Goal: Task Accomplishment & Management: Manage account settings

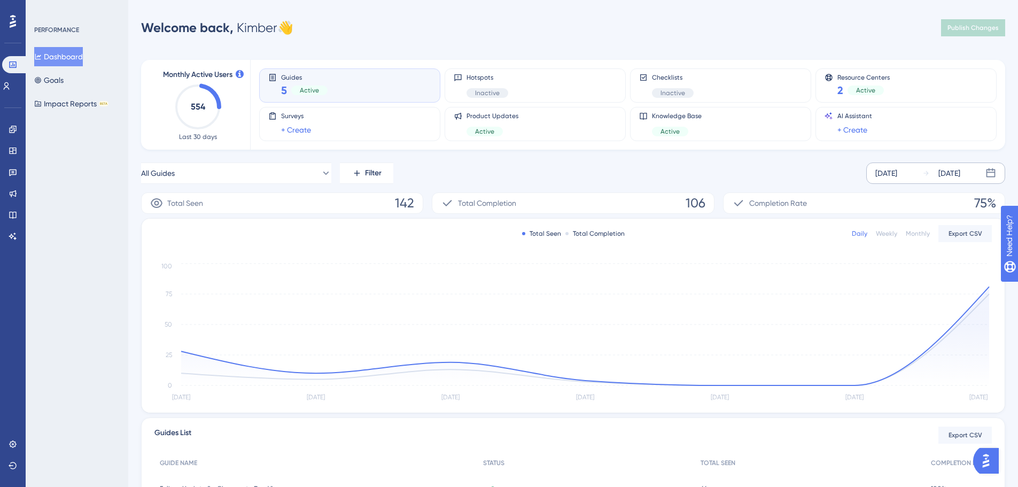
click at [897, 171] on div "[DATE]" at bounding box center [886, 173] width 22 height 13
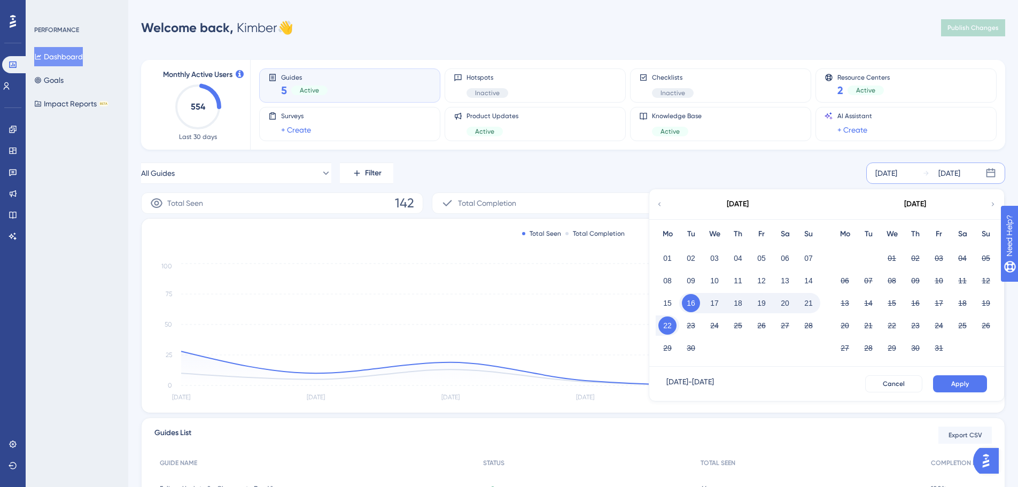
click at [847, 165] on div "All Guides Filter [DATE] [DATE] [DATE] Mo Tu We Th Fr Sa Su 01 02 03 04 05 06 0…" at bounding box center [573, 172] width 864 height 21
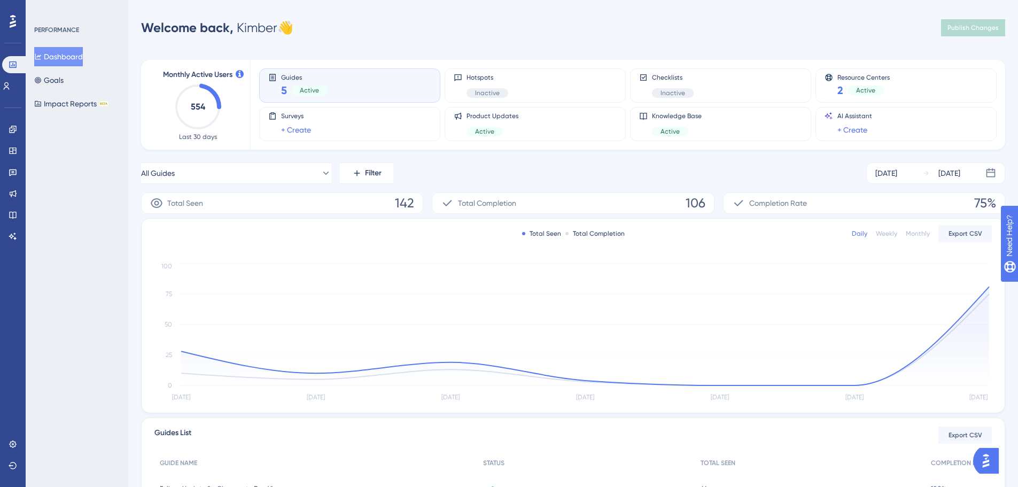
click at [926, 234] on div "Monthly" at bounding box center [917, 233] width 24 height 9
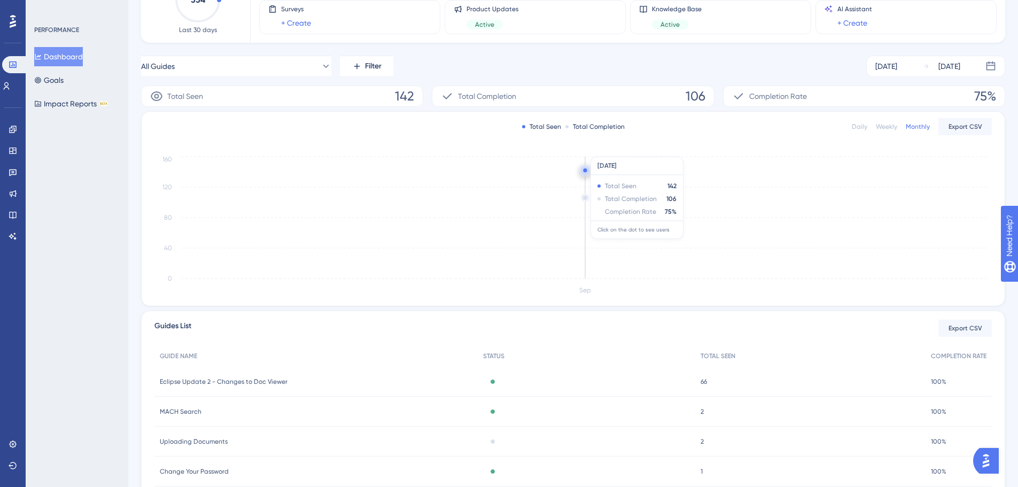
scroll to position [53, 0]
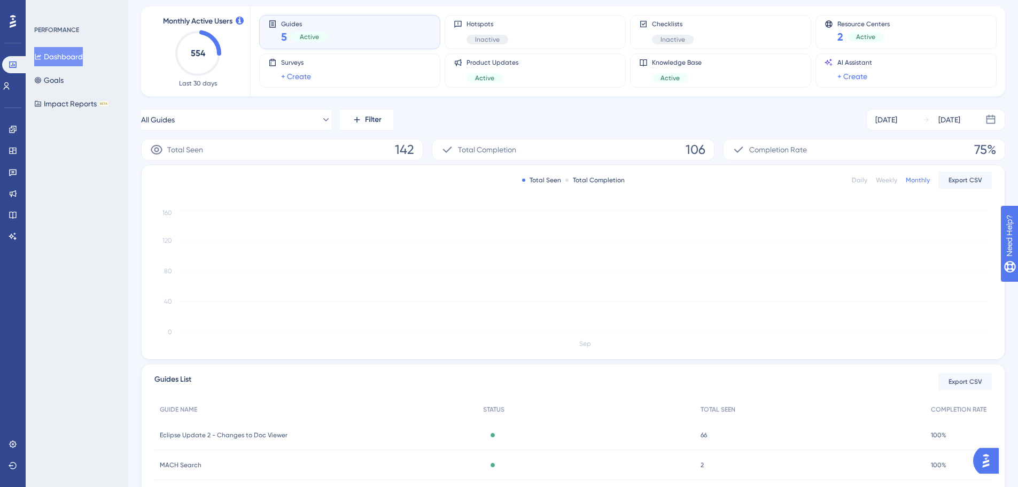
click at [386, 154] on div "Total Seen 142" at bounding box center [282, 149] width 282 height 21
click at [320, 122] on icon at bounding box center [325, 119] width 11 height 11
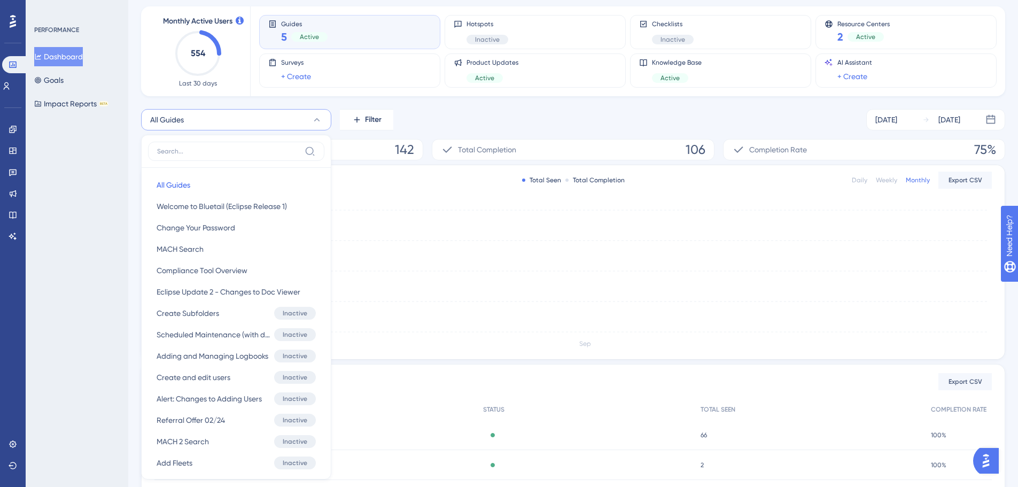
scroll to position [104, 0]
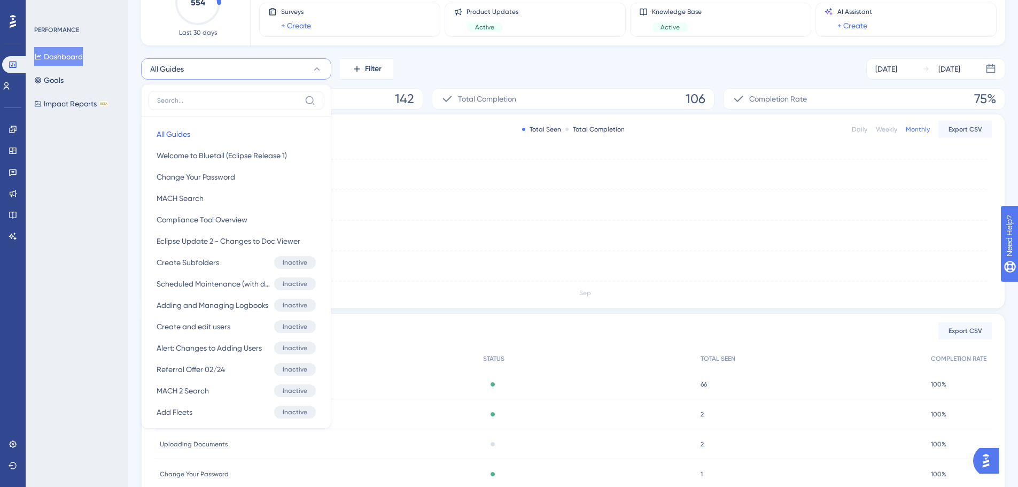
click at [315, 122] on div "All Guides All Guides Welcome to Bluetail (Eclipse Release 1) Welcome to Blueta…" at bounding box center [236, 269] width 176 height 304
click at [791, 121] on div "Total Seen Total Completion Daily Weekly Monthly Export CSV Sep 0 40 80 120 160" at bounding box center [573, 211] width 863 height 194
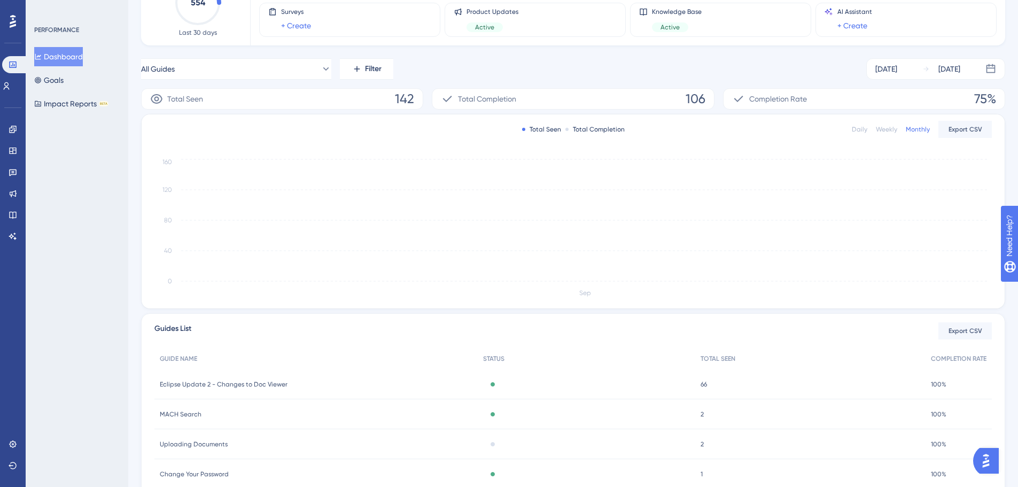
click at [864, 127] on div "Daily" at bounding box center [858, 129] width 15 height 9
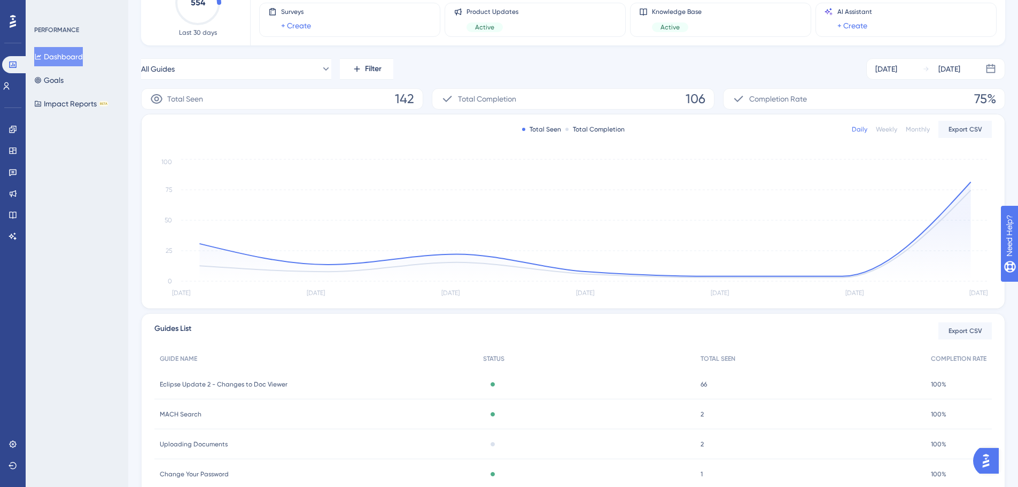
click at [892, 128] on div "Weekly" at bounding box center [885, 129] width 21 height 9
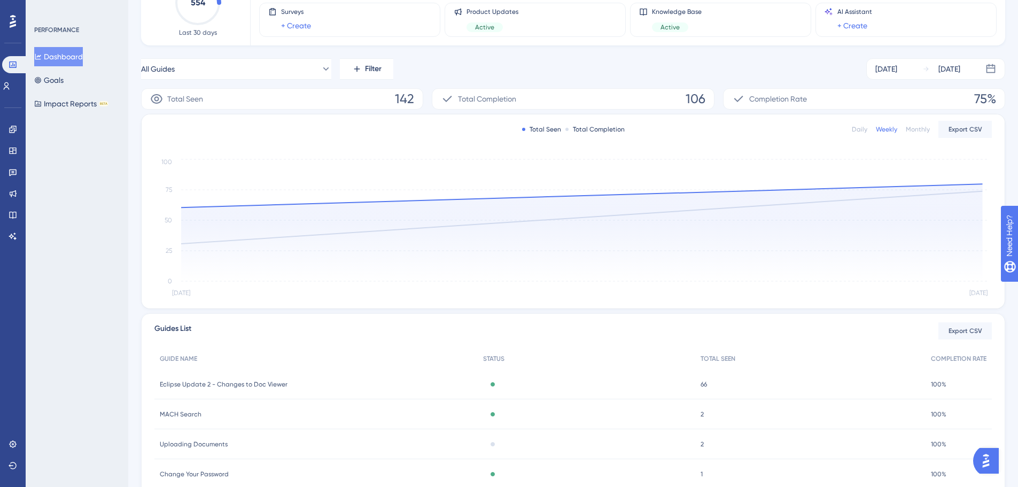
click at [921, 129] on div "Monthly" at bounding box center [917, 129] width 24 height 9
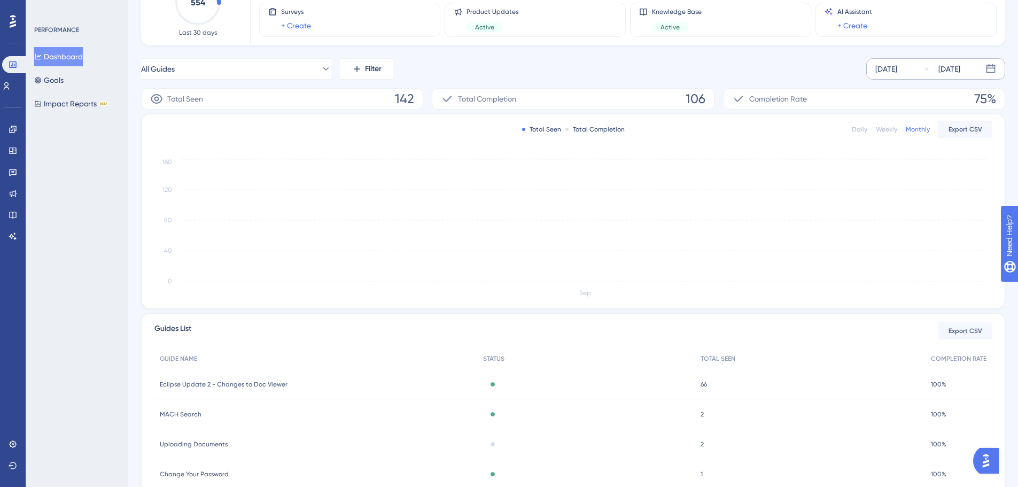
click at [897, 71] on div "[DATE]" at bounding box center [886, 68] width 22 height 13
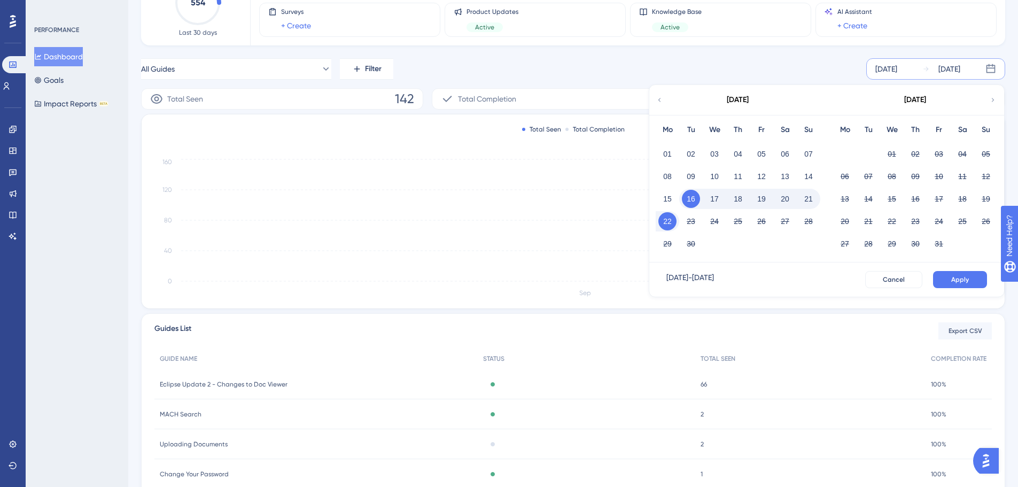
click at [780, 59] on div "All Guides Filter [DATE] [DATE] [DATE] Mo Tu We Th Fr Sa Su 01 02 03 04 05 06 0…" at bounding box center [573, 68] width 864 height 21
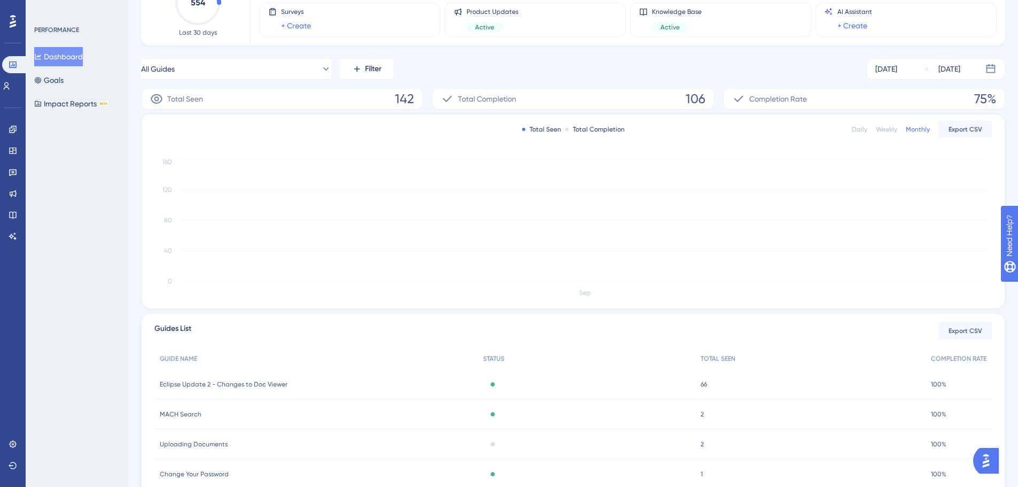
click at [859, 127] on div "Daily" at bounding box center [858, 129] width 15 height 9
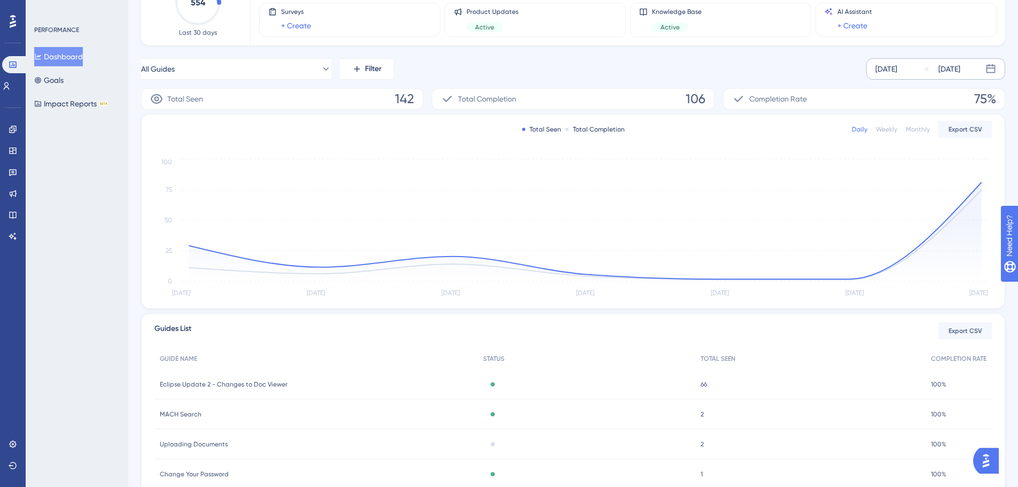
click at [894, 73] on div "[DATE]" at bounding box center [886, 68] width 22 height 13
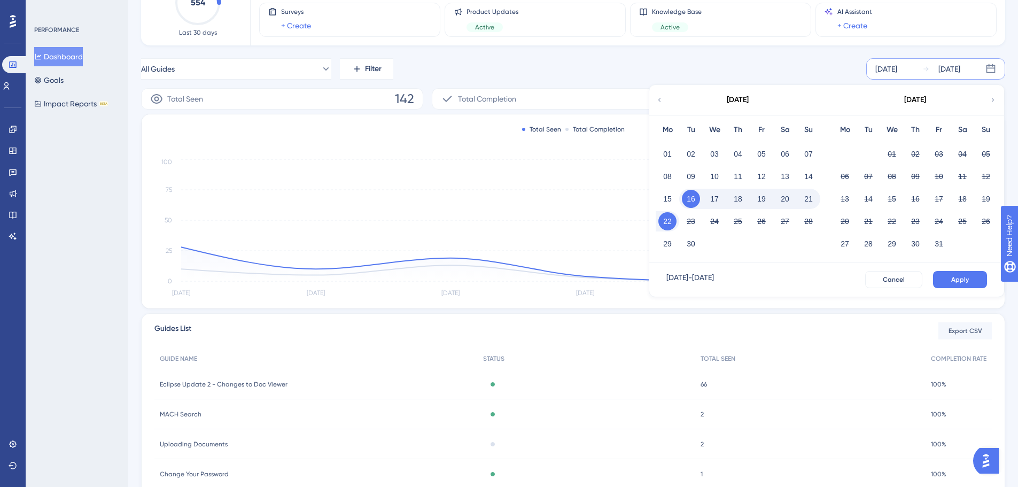
click at [665, 95] on div "[DATE]" at bounding box center [737, 100] width 176 height 30
click at [662, 95] on div "[DATE]" at bounding box center [737, 100] width 176 height 30
click at [662, 98] on icon at bounding box center [658, 100] width 7 height 10
click at [658, 100] on icon at bounding box center [658, 100] width 7 height 10
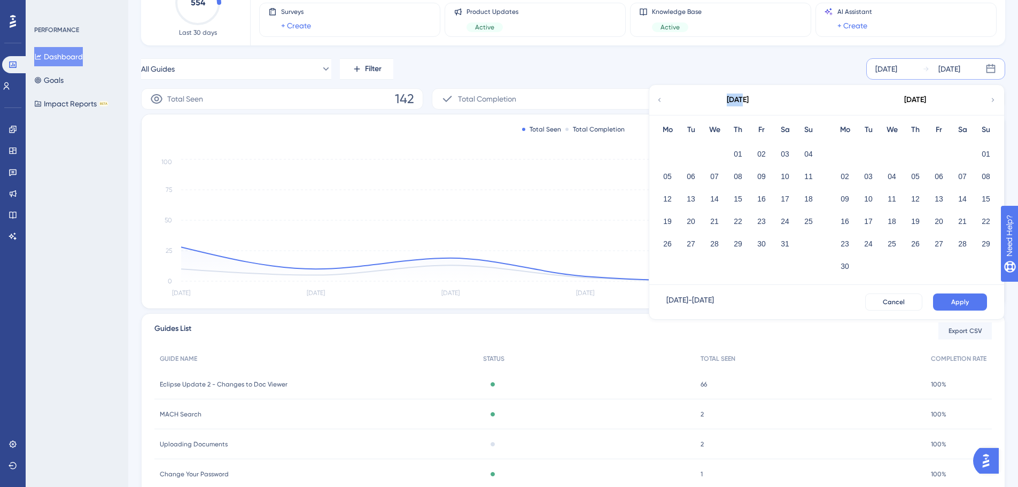
click at [658, 99] on icon at bounding box center [658, 100] width 7 height 10
click at [988, 98] on div "[DATE]" at bounding box center [914, 100] width 176 height 30
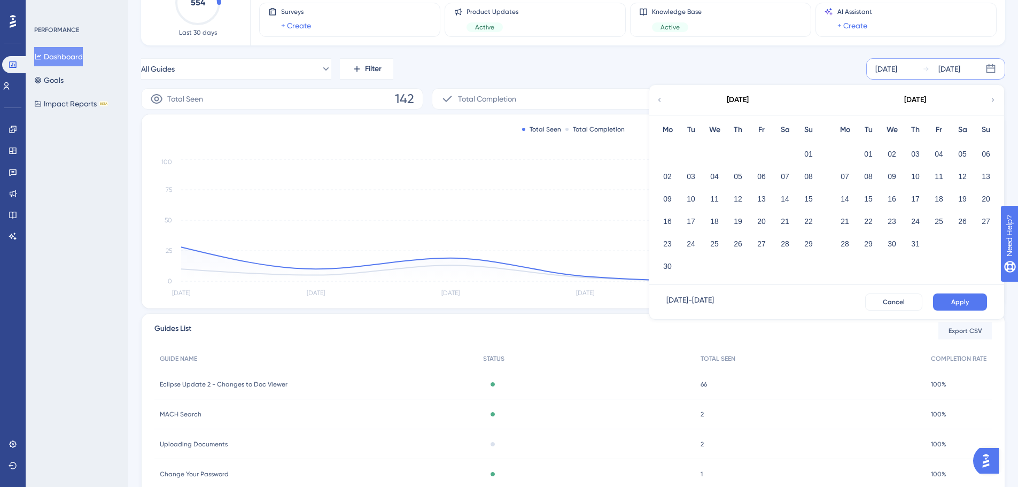
click at [991, 99] on icon at bounding box center [992, 100] width 7 height 10
click at [712, 154] on button "01" at bounding box center [714, 154] width 18 height 18
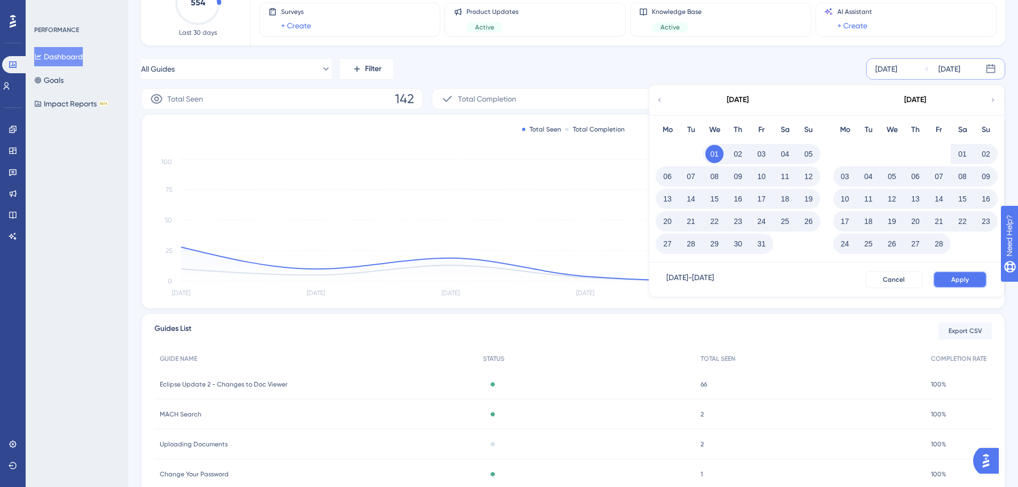
click at [969, 275] on button "Apply" at bounding box center [960, 279] width 54 height 17
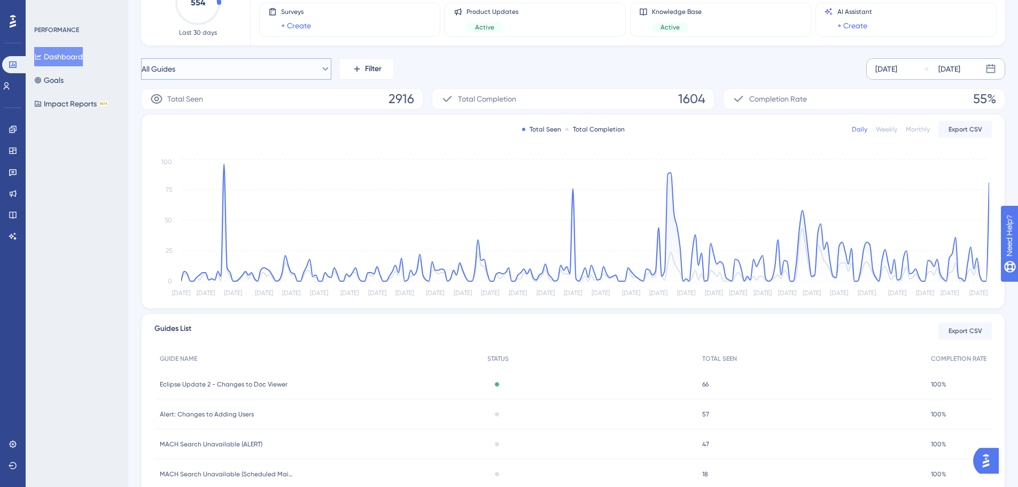
click at [320, 67] on icon at bounding box center [325, 69] width 11 height 11
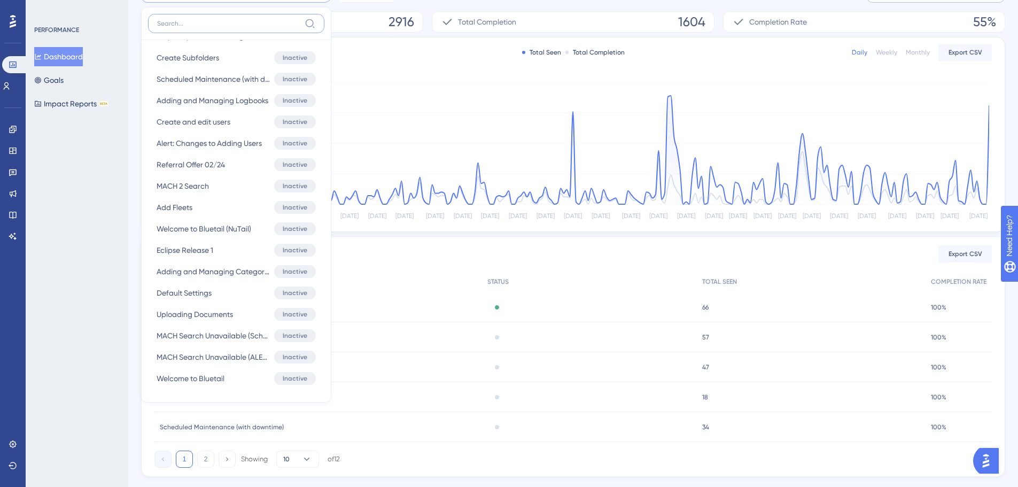
scroll to position [205, 0]
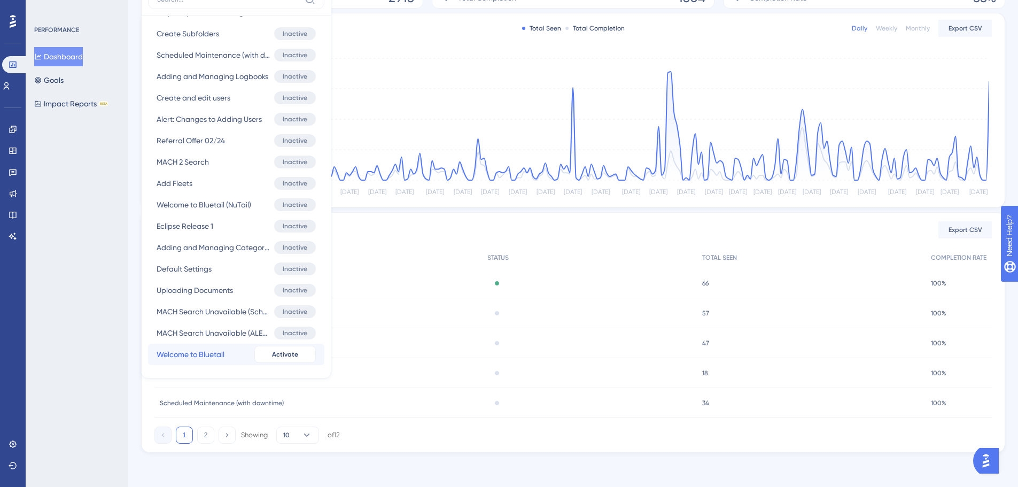
click at [207, 357] on span "Welcome to Bluetail" at bounding box center [191, 354] width 68 height 13
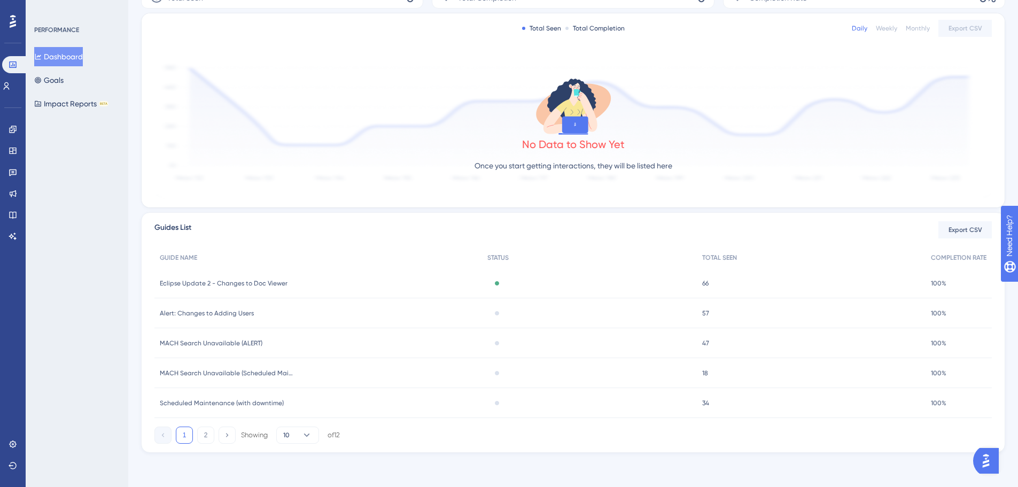
scroll to position [0, 0]
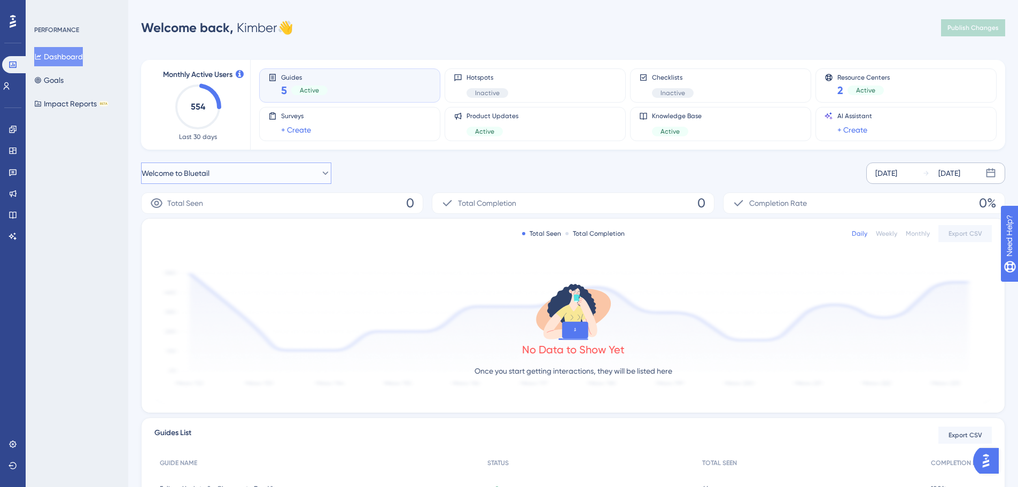
click at [320, 169] on icon at bounding box center [325, 173] width 11 height 11
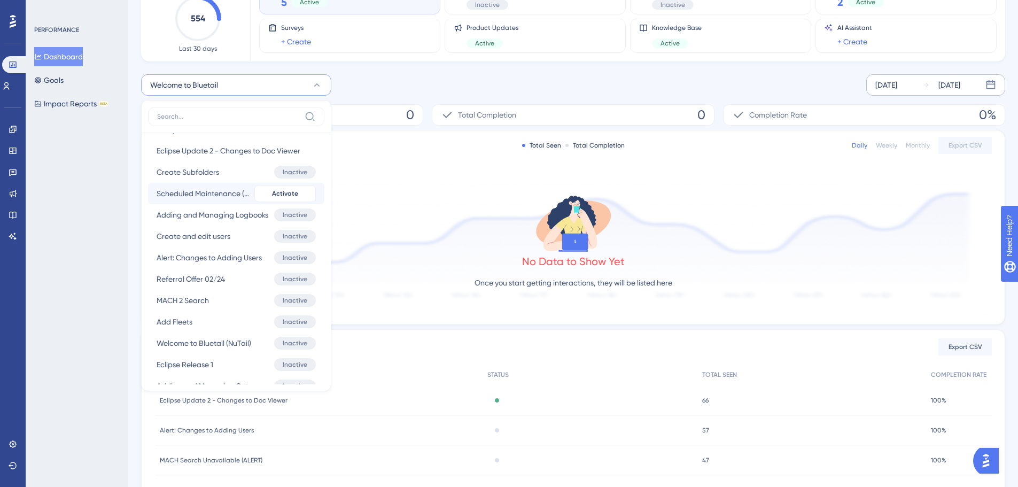
scroll to position [125, 0]
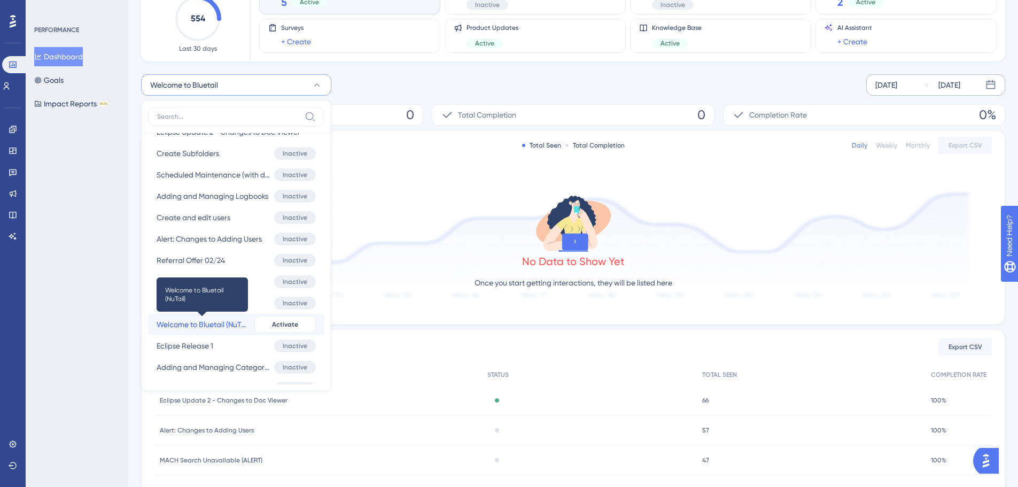
click at [219, 327] on span "Welcome to Bluetail (NuTail)" at bounding box center [203, 324] width 93 height 13
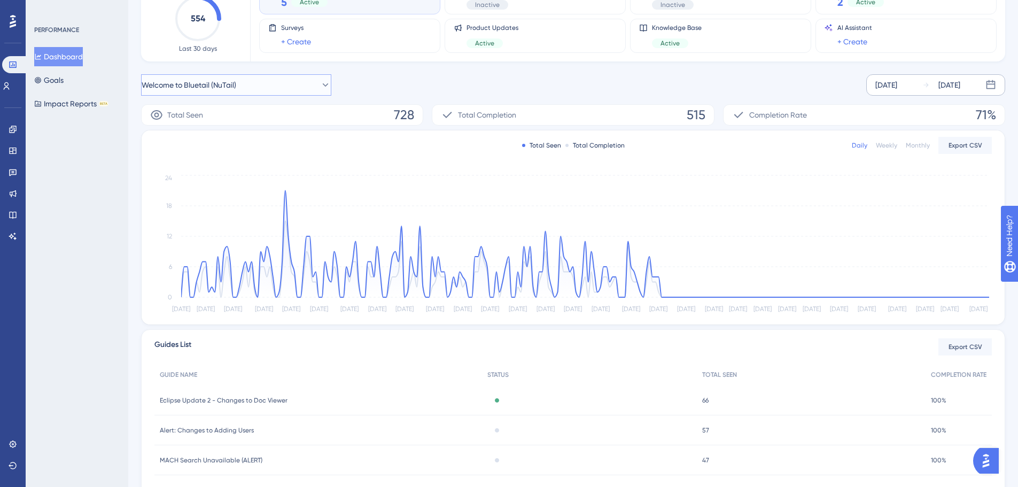
click at [278, 82] on button "Welcome to Bluetail (NuTail)" at bounding box center [236, 84] width 190 height 21
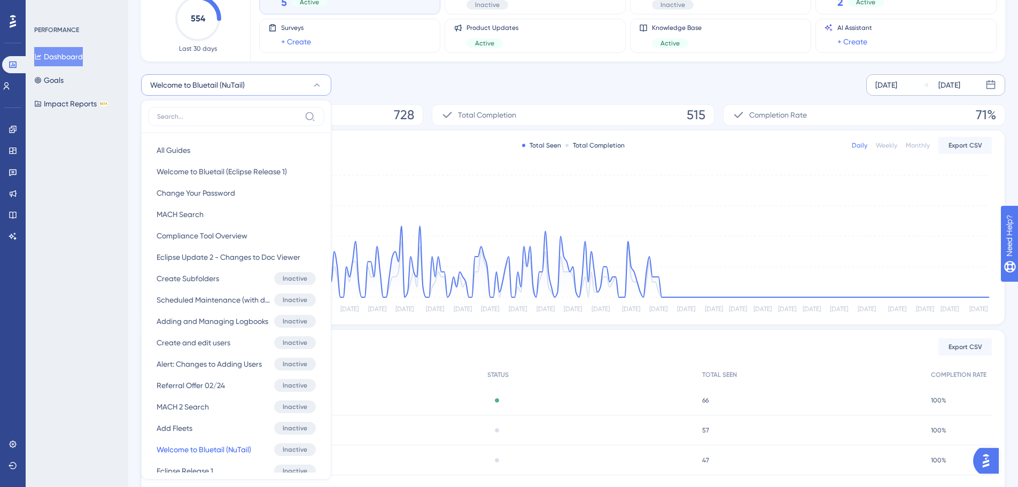
scroll to position [120, 0]
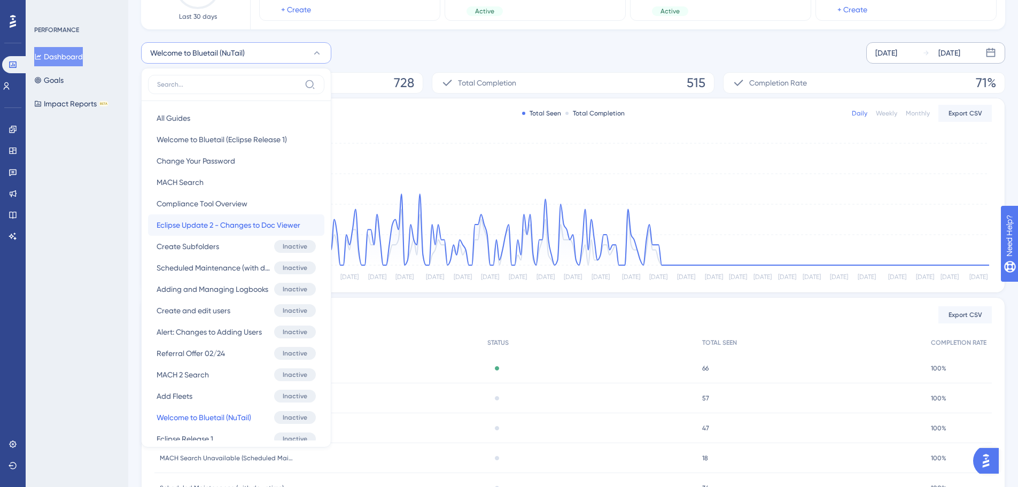
click at [189, 227] on span "Eclipse Update 2 - Changes to Doc Viewer" at bounding box center [229, 224] width 144 height 13
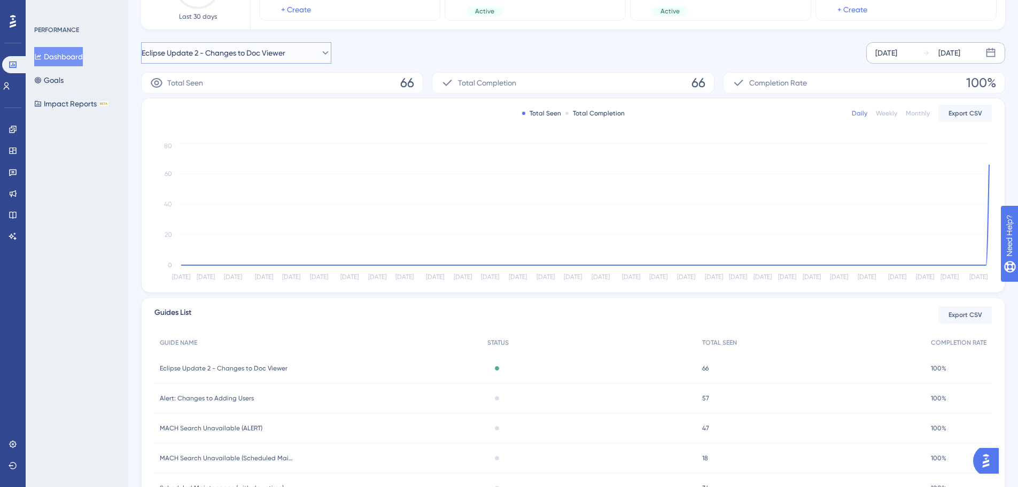
click at [320, 51] on icon at bounding box center [325, 53] width 11 height 11
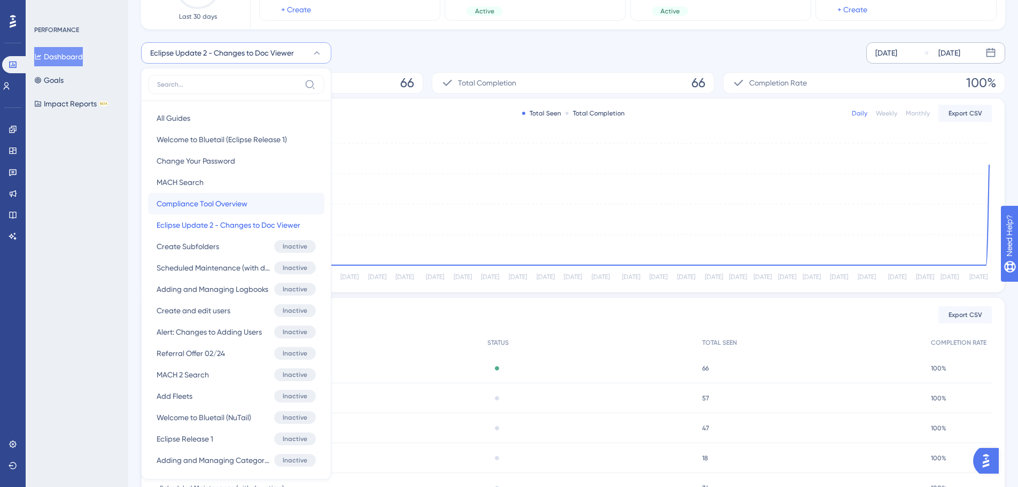
click at [248, 201] on button "Compliance Tool Overview Compliance Tool Overview" at bounding box center [236, 203] width 176 height 21
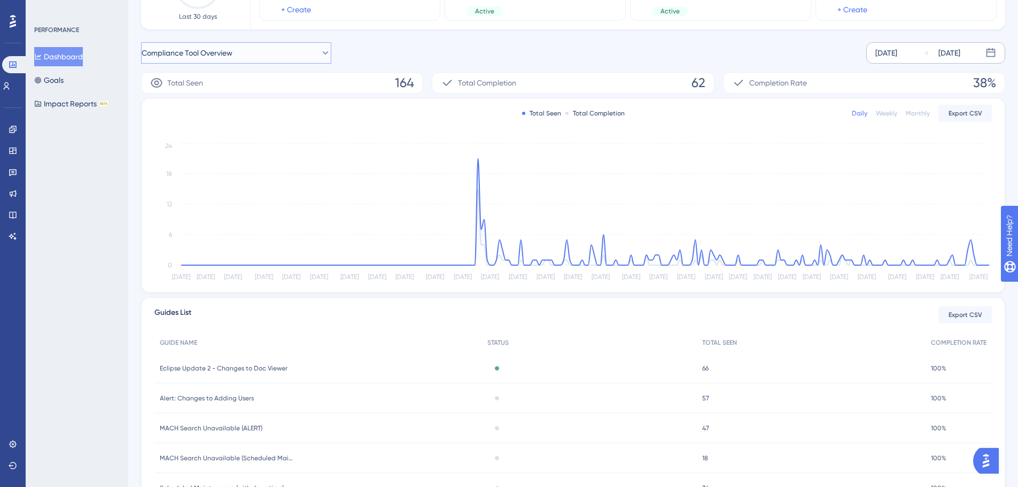
click at [320, 54] on icon at bounding box center [325, 53] width 11 height 11
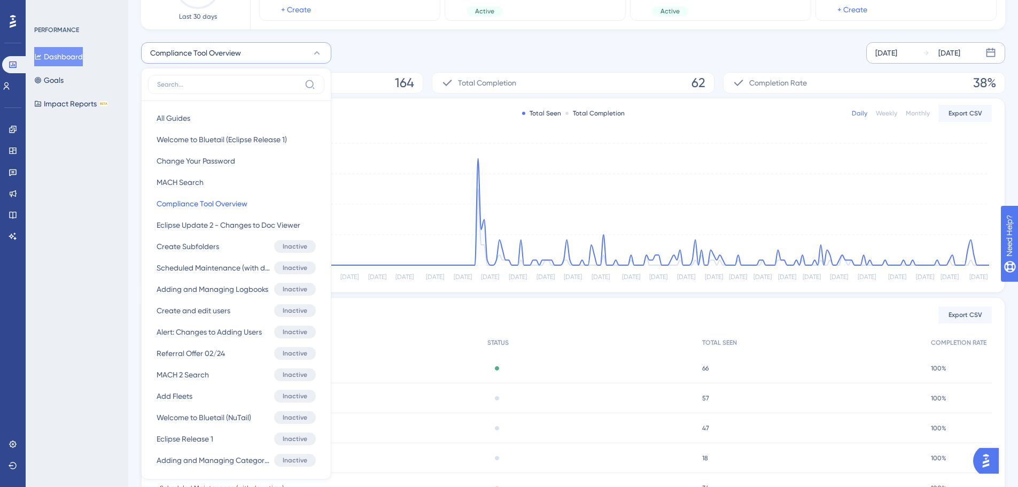
scroll to position [147, 0]
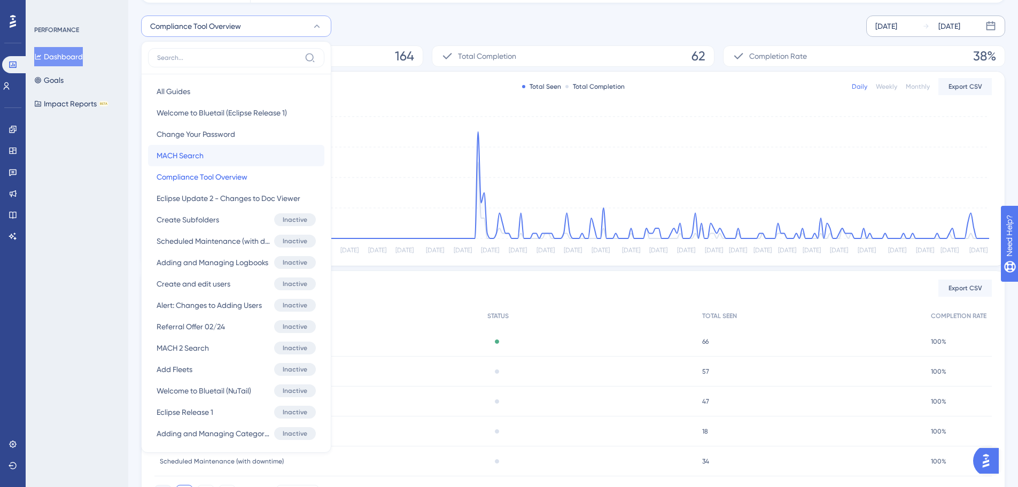
click at [206, 158] on button "MACH Search MACH Search" at bounding box center [236, 155] width 176 height 21
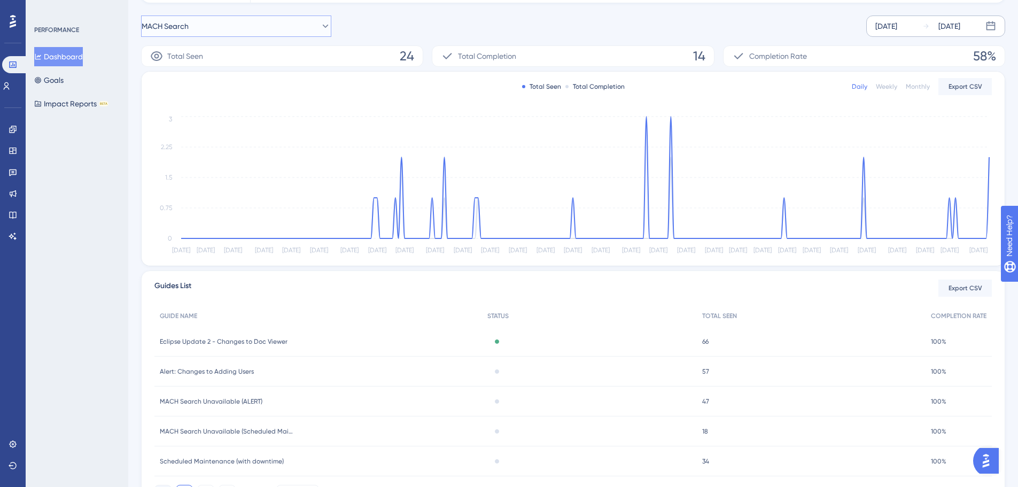
click at [320, 25] on icon at bounding box center [325, 26] width 11 height 11
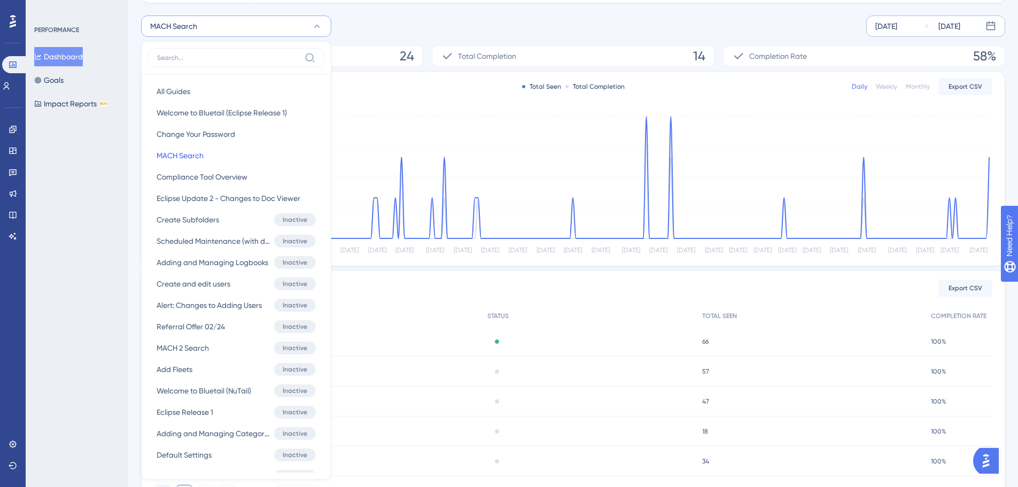
scroll to position [147, 0]
click at [202, 135] on span "Change Your Password" at bounding box center [196, 133] width 79 height 13
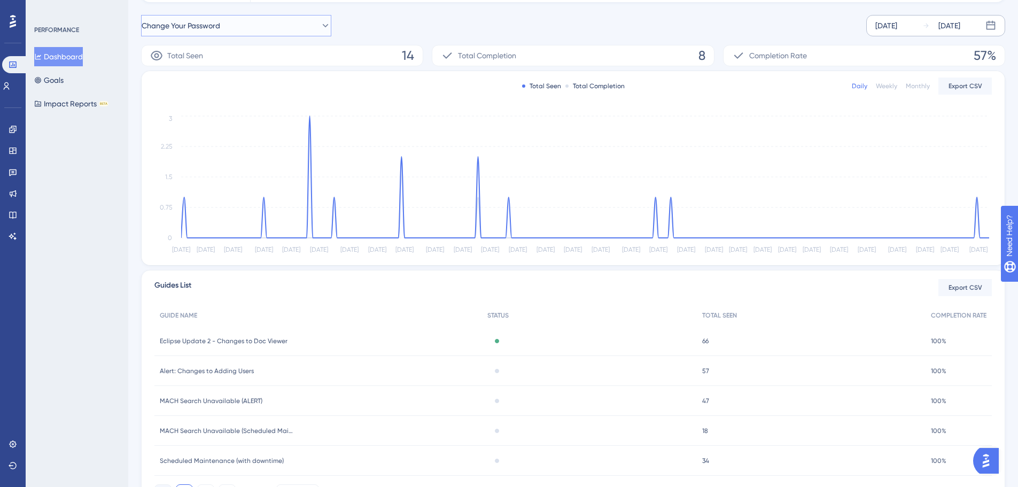
click at [320, 23] on icon at bounding box center [325, 25] width 11 height 11
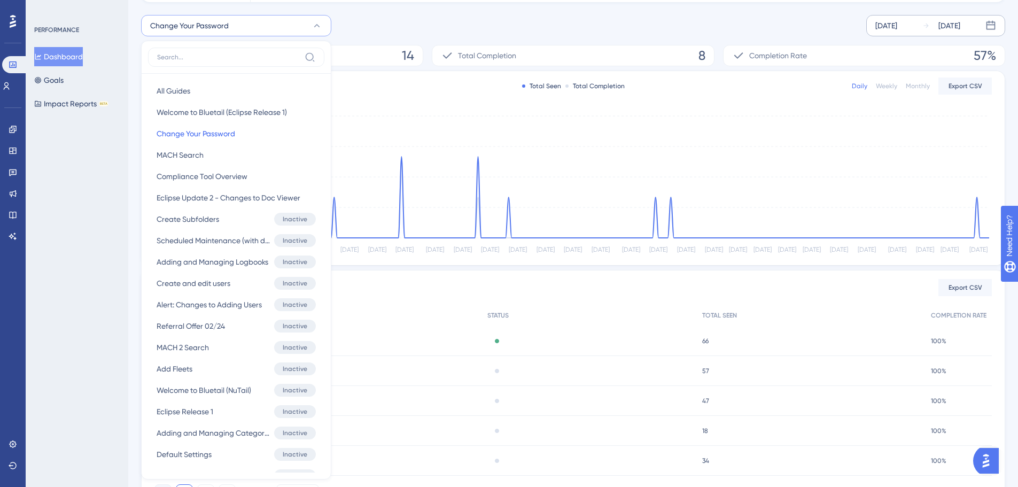
scroll to position [160, 0]
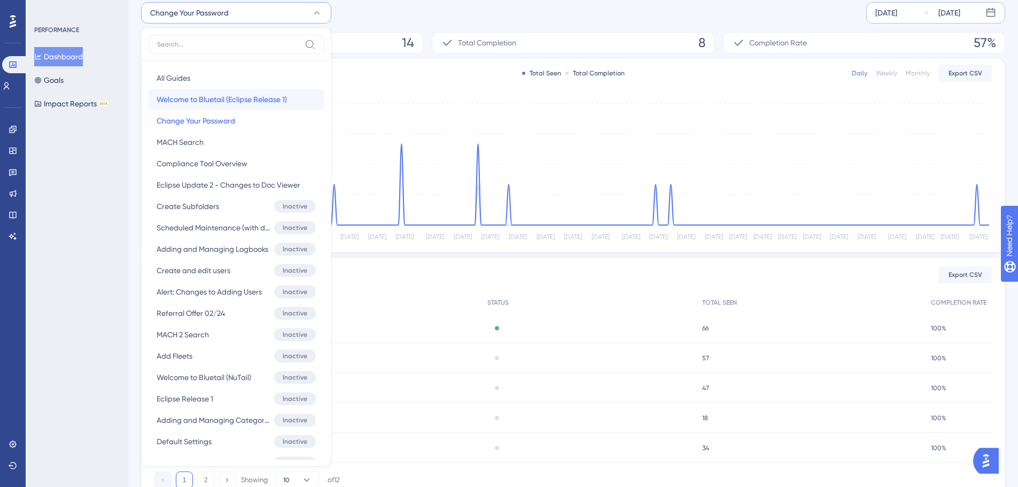
click at [218, 105] on span "Welcome to Bluetail (Eclipse Release 1)" at bounding box center [222, 99] width 130 height 13
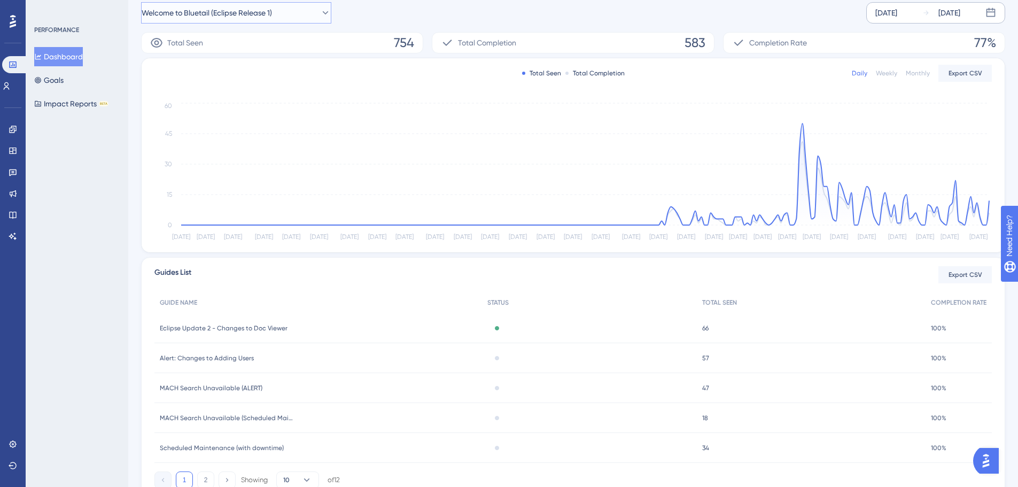
click at [269, 14] on span "Welcome to Bluetail (Eclipse Release 1)" at bounding box center [207, 12] width 130 height 13
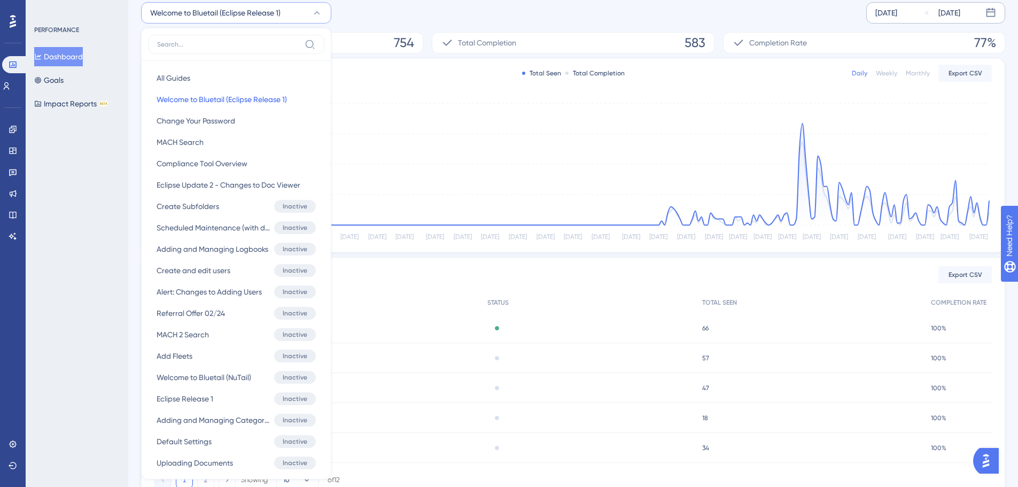
scroll to position [167, 0]
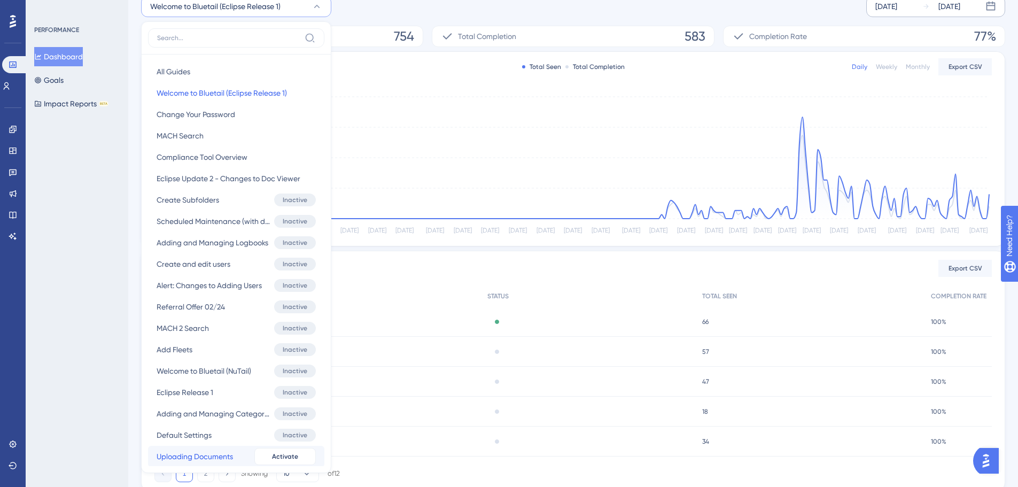
click at [191, 451] on span "Uploading Documents" at bounding box center [195, 456] width 76 height 13
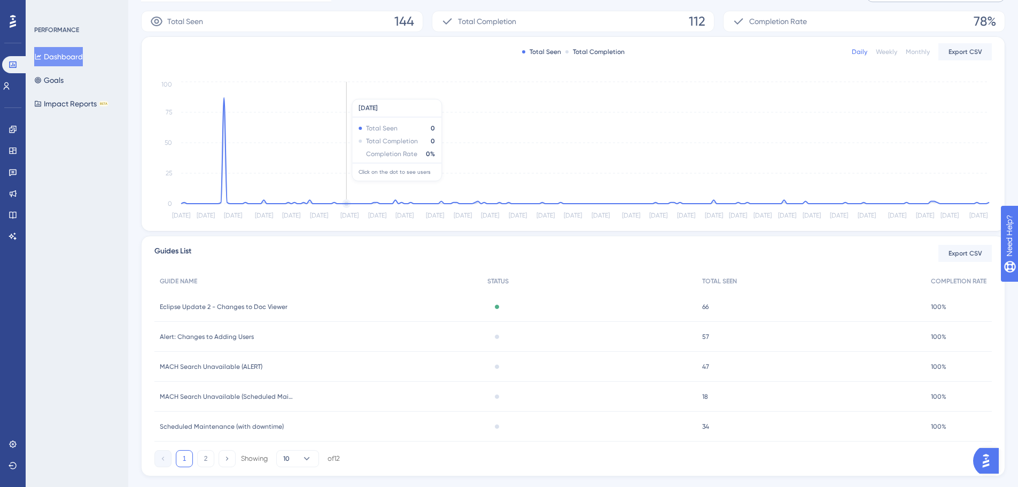
scroll to position [45, 0]
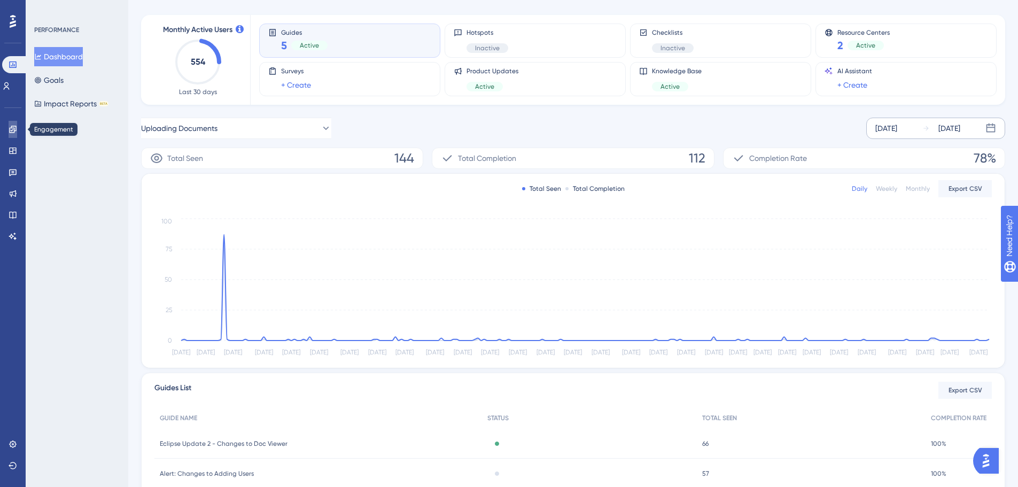
click at [9, 128] on link at bounding box center [13, 129] width 9 height 17
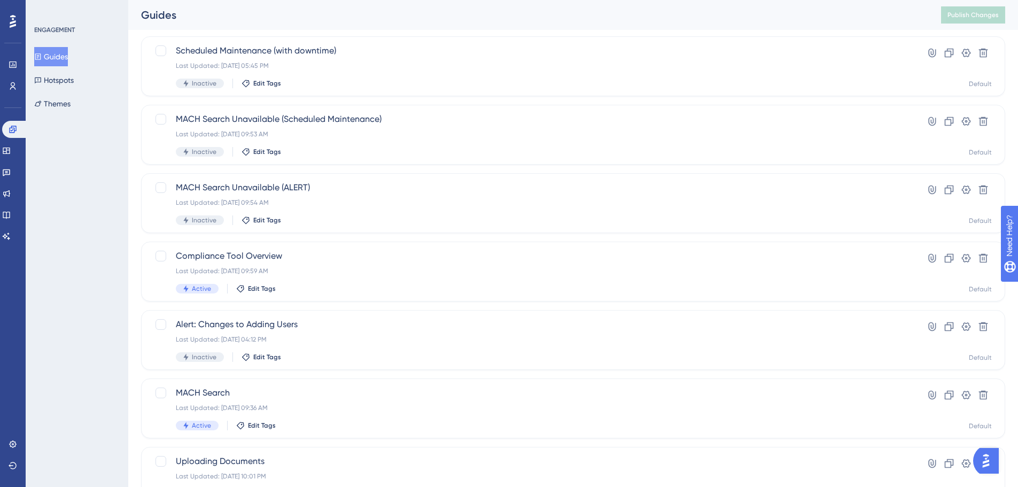
scroll to position [342, 0]
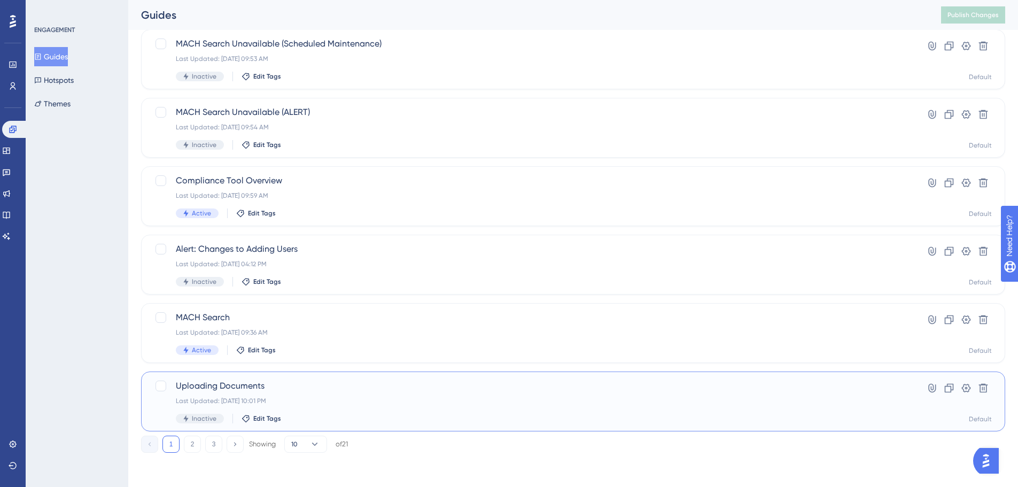
click at [293, 390] on span "Uploading Documents" at bounding box center [530, 385] width 709 height 13
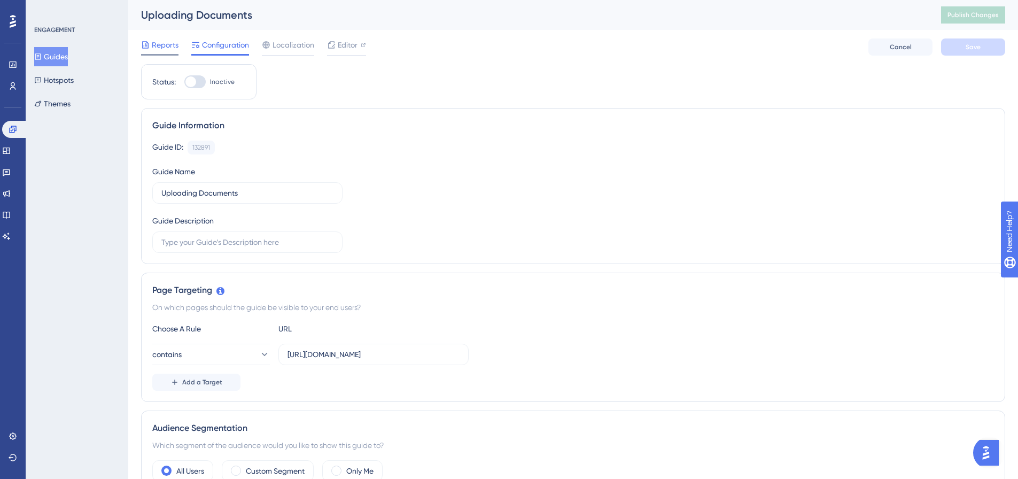
click at [162, 47] on span "Reports" at bounding box center [165, 44] width 27 height 13
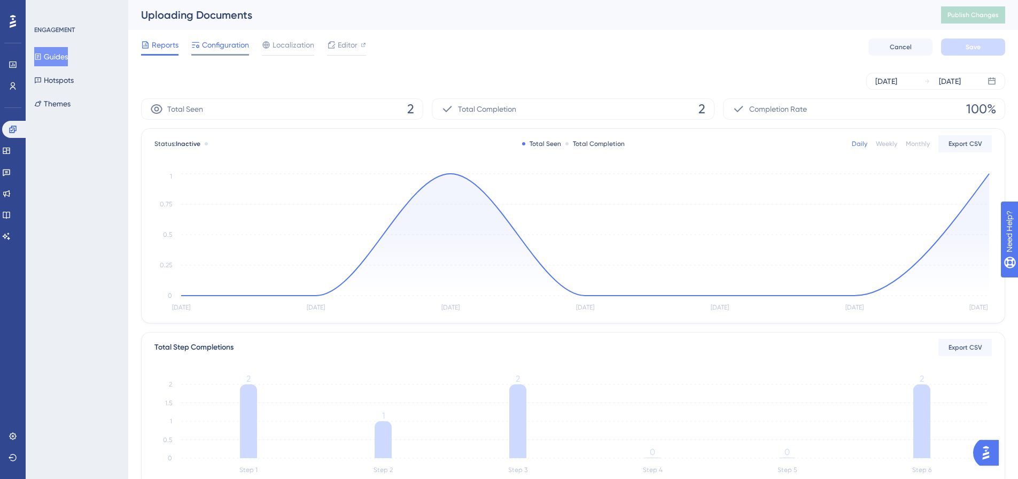
click at [210, 42] on span "Configuration" at bounding box center [225, 44] width 47 height 13
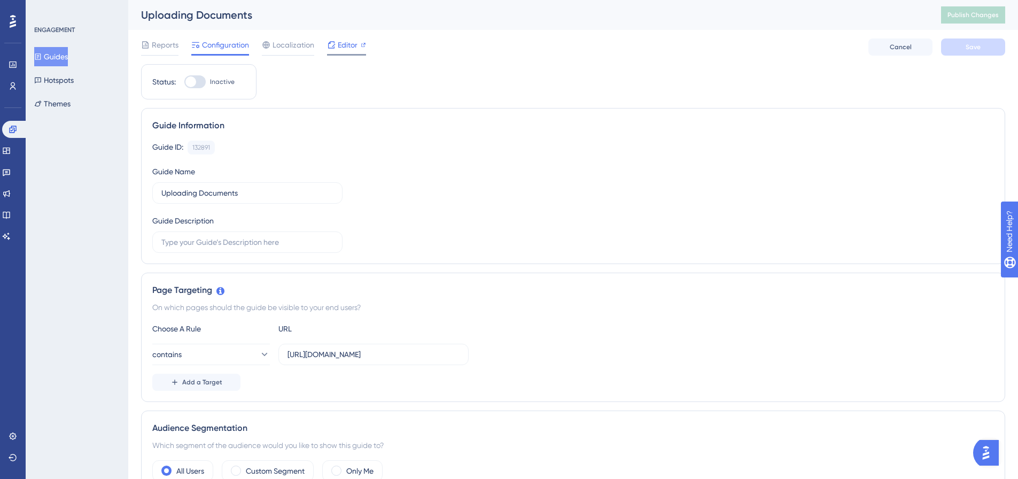
click at [333, 48] on icon at bounding box center [331, 45] width 9 height 9
click at [333, 46] on icon at bounding box center [331, 45] width 9 height 9
click at [350, 42] on span "Editor" at bounding box center [348, 44] width 20 height 13
click at [975, 15] on span "Publish Changes" at bounding box center [972, 15] width 51 height 9
click at [957, 17] on span "Publish Changes" at bounding box center [972, 15] width 51 height 9
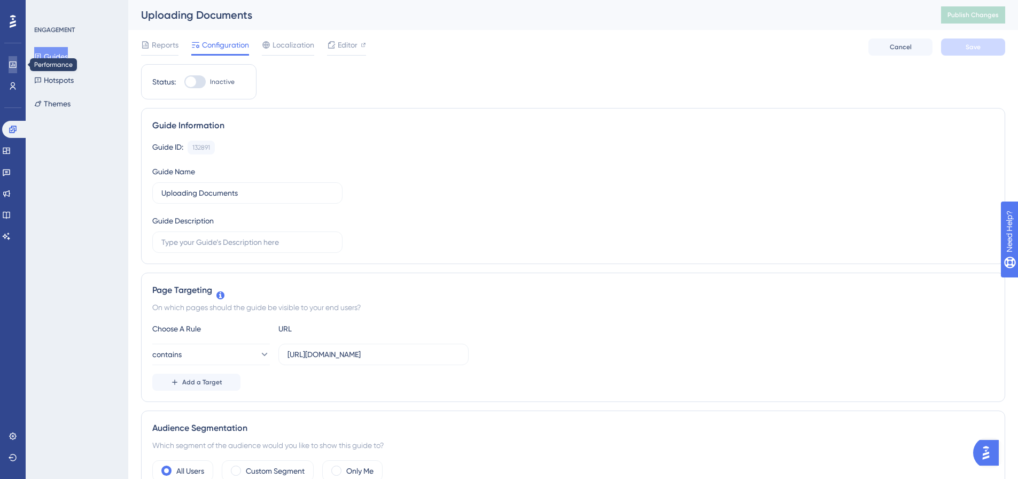
click at [15, 68] on icon at bounding box center [12, 64] width 7 height 6
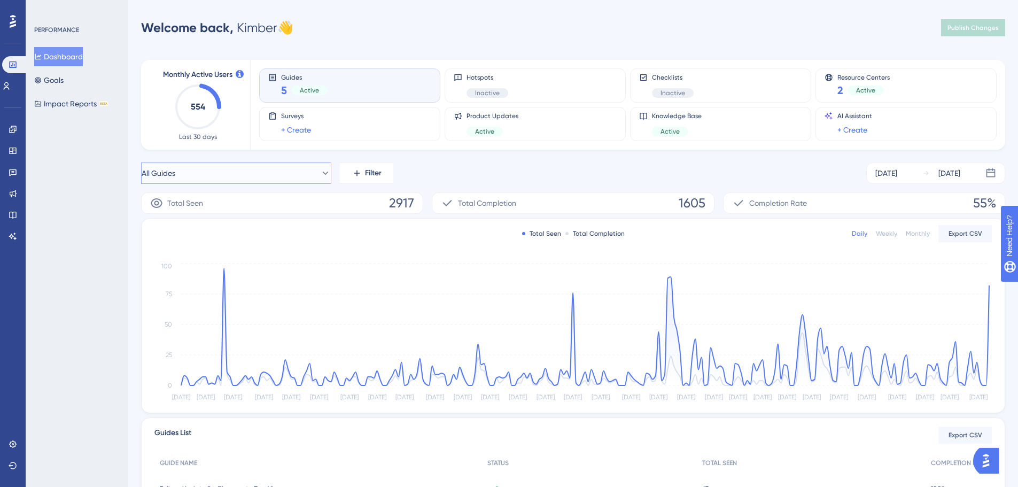
click at [240, 177] on button "All Guides" at bounding box center [236, 172] width 190 height 21
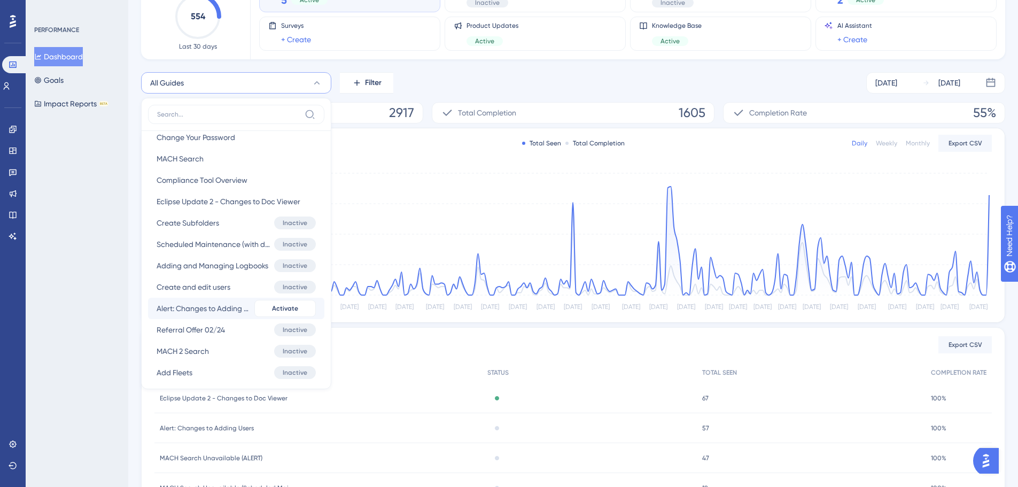
scroll to position [107, 0]
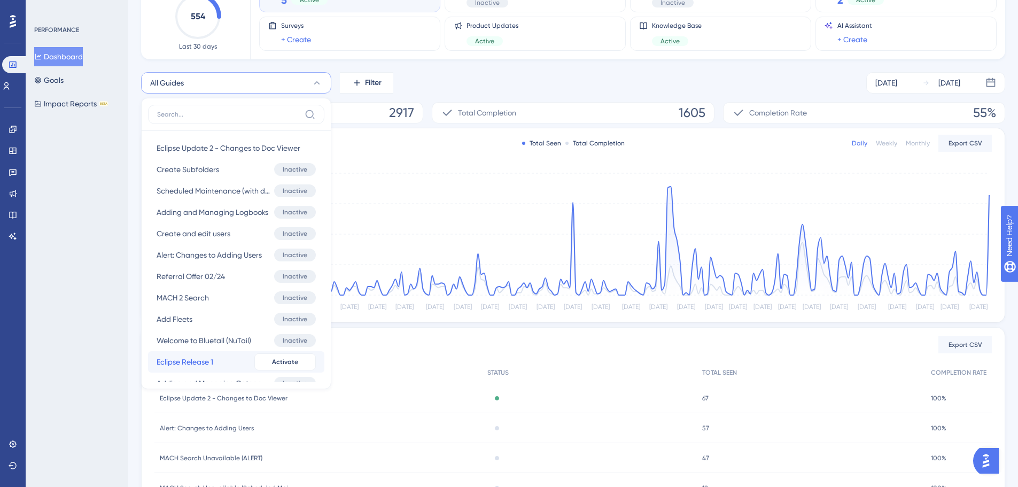
click at [202, 367] on span "Eclipse Release 1" at bounding box center [185, 361] width 57 height 13
